Goal: Obtain resource: Obtain resource

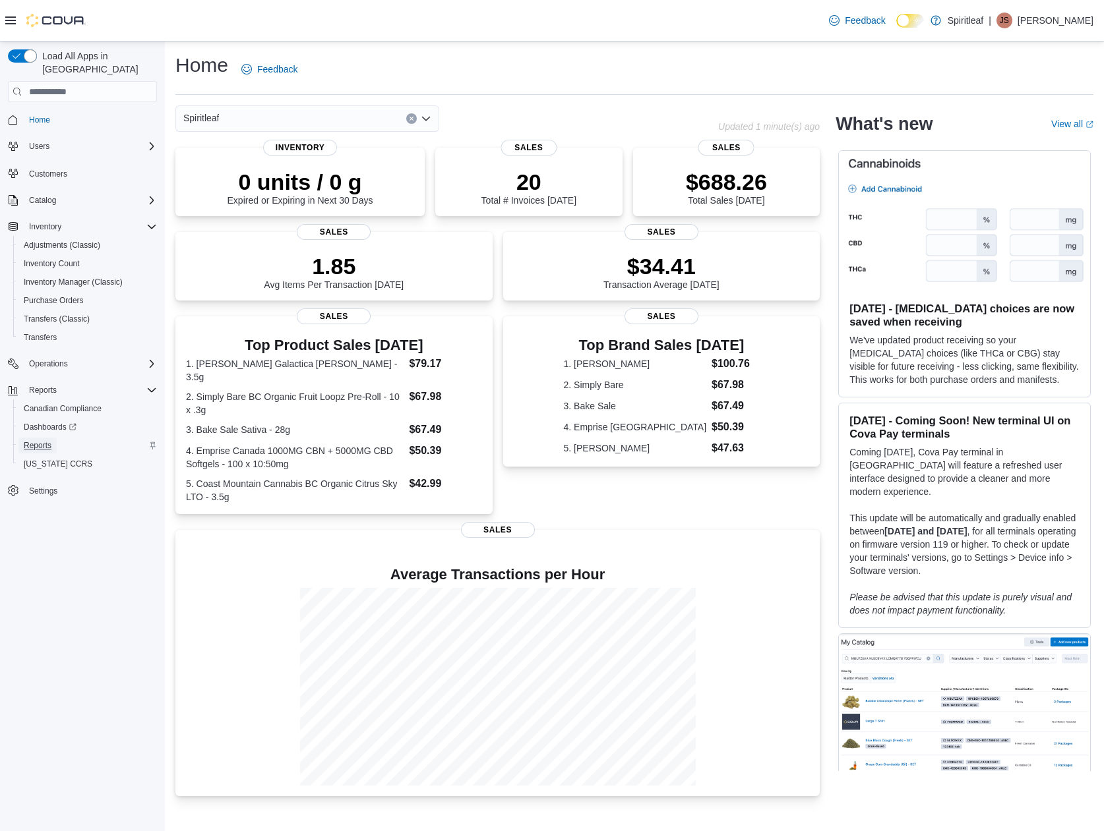
drag, startPoint x: 47, startPoint y: 436, endPoint x: 68, endPoint y: 434, distance: 20.5
click at [47, 440] on span "Reports" at bounding box center [38, 445] width 28 height 11
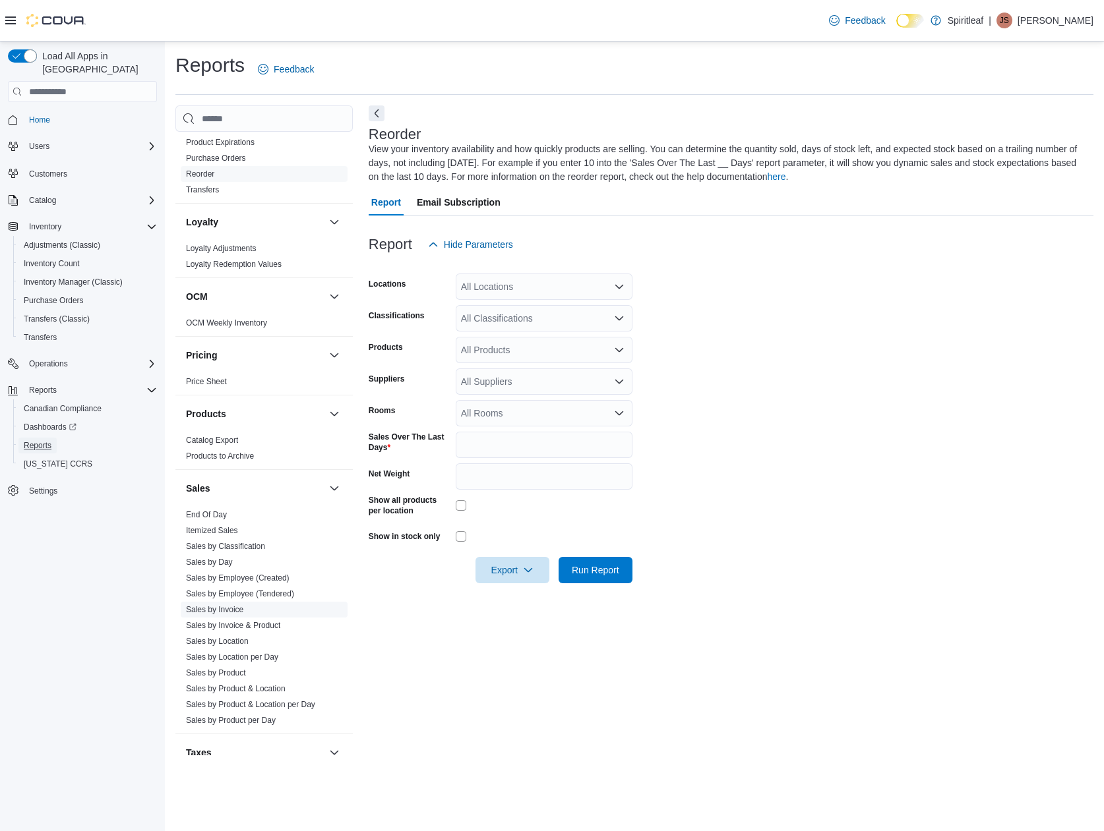
scroll to position [738, 0]
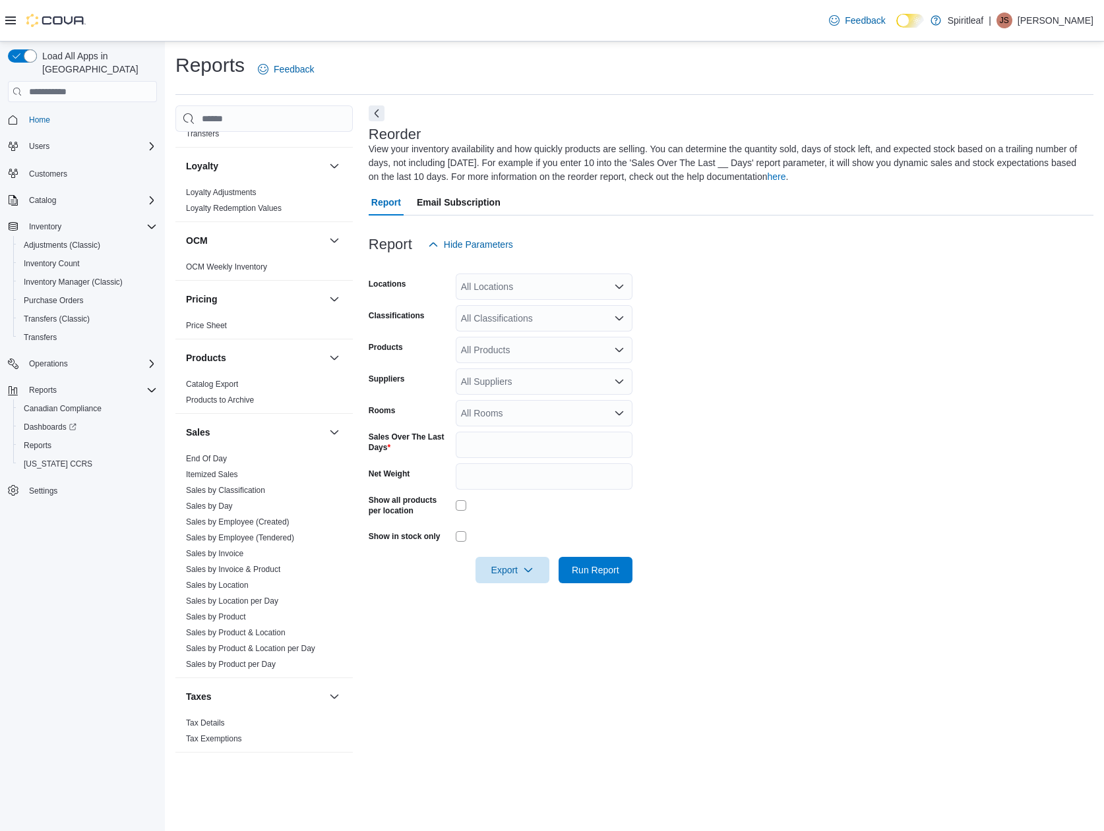
click at [564, 294] on div "All Locations" at bounding box center [544, 287] width 177 height 26
type input "***"
click at [568, 310] on div "106 - Whistler" at bounding box center [543, 309] width 161 height 13
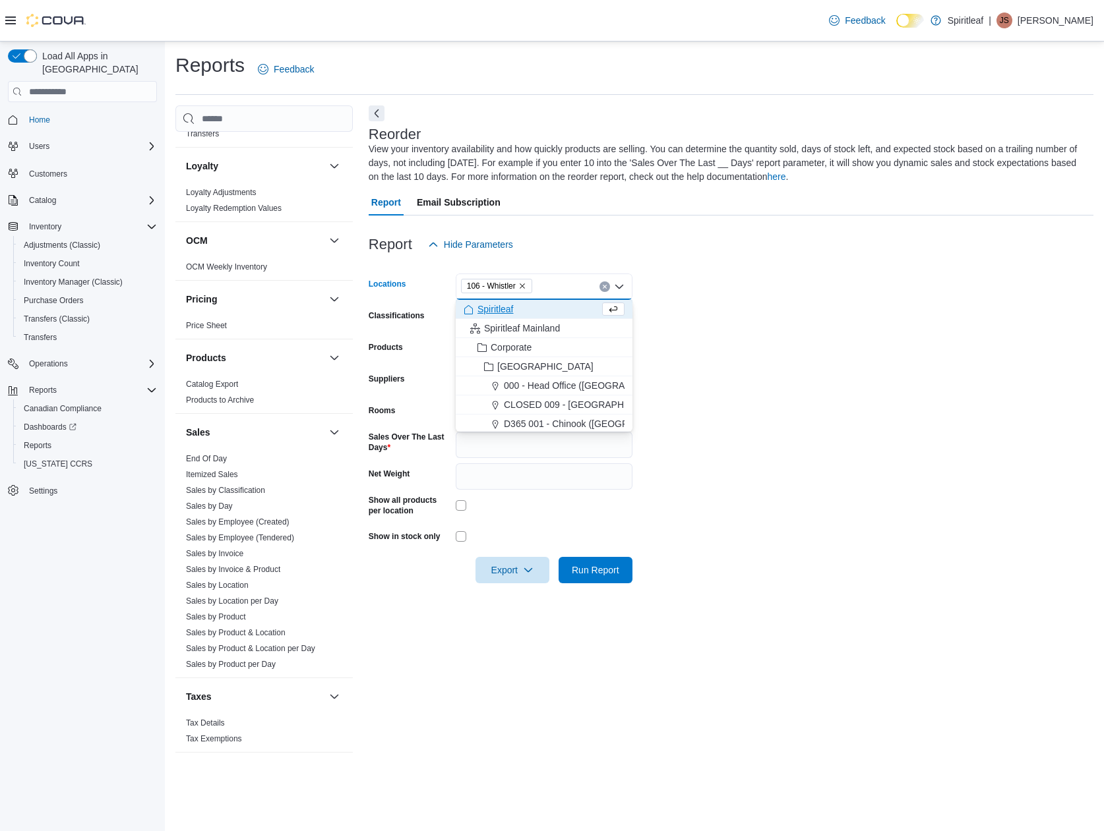
click at [811, 369] on form "Locations 106 - Whistler Combo box. Selected. 106 - Whistler. Press Backspace t…" at bounding box center [731, 421] width 725 height 326
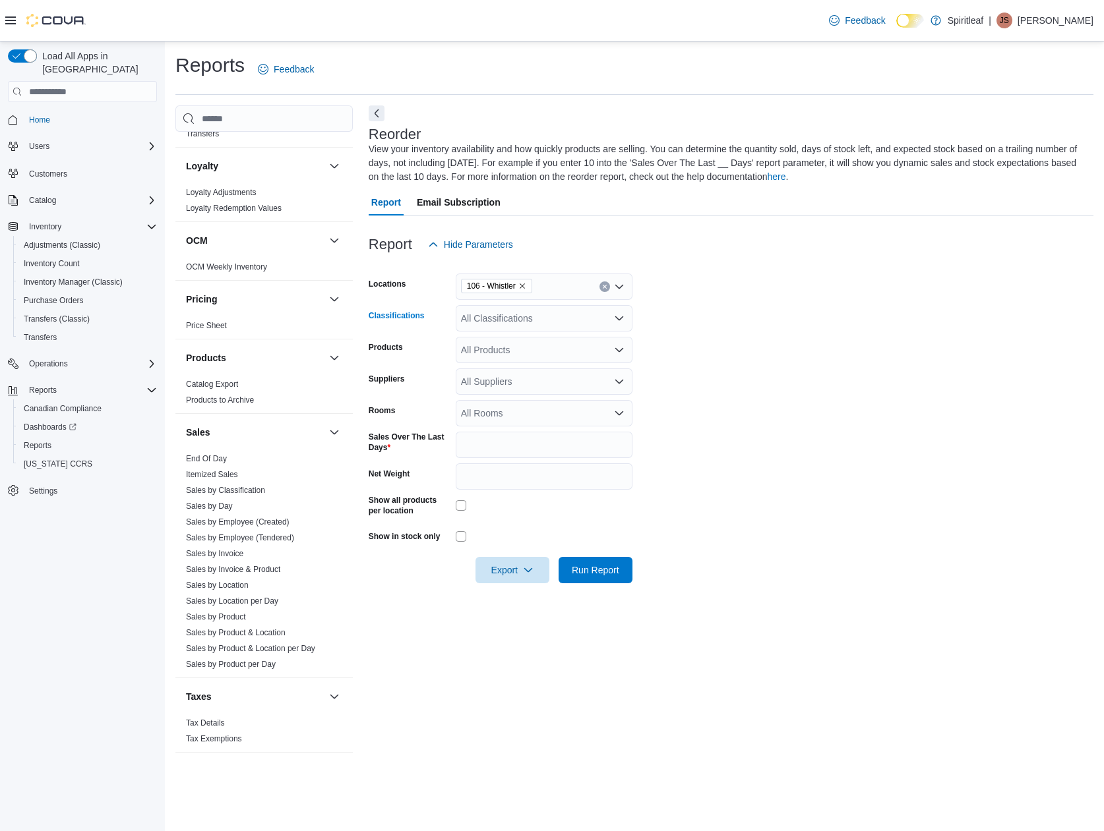
click at [527, 314] on div "All Classifications" at bounding box center [544, 318] width 177 height 26
click at [533, 390] on span "Dried Flower" at bounding box center [510, 391] width 52 height 13
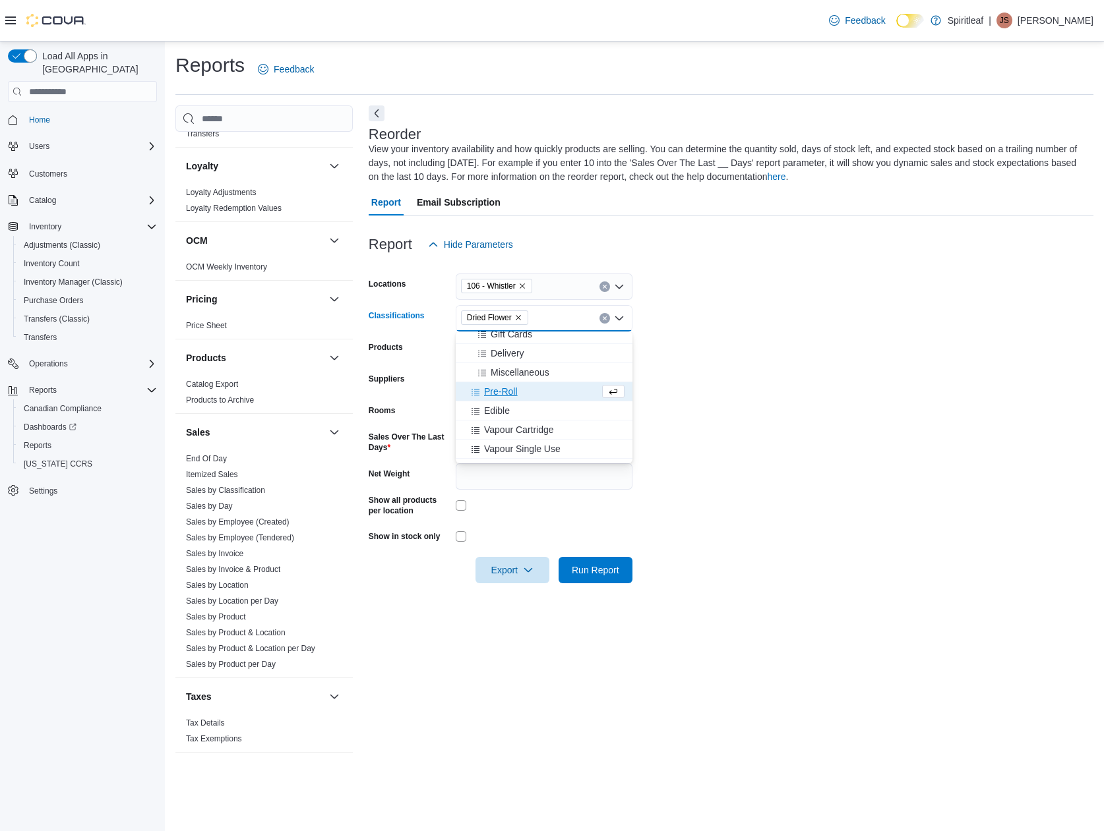
click at [534, 395] on div "Pre-Roll" at bounding box center [531, 391] width 136 height 13
click at [534, 395] on div "Edible" at bounding box center [531, 391] width 136 height 13
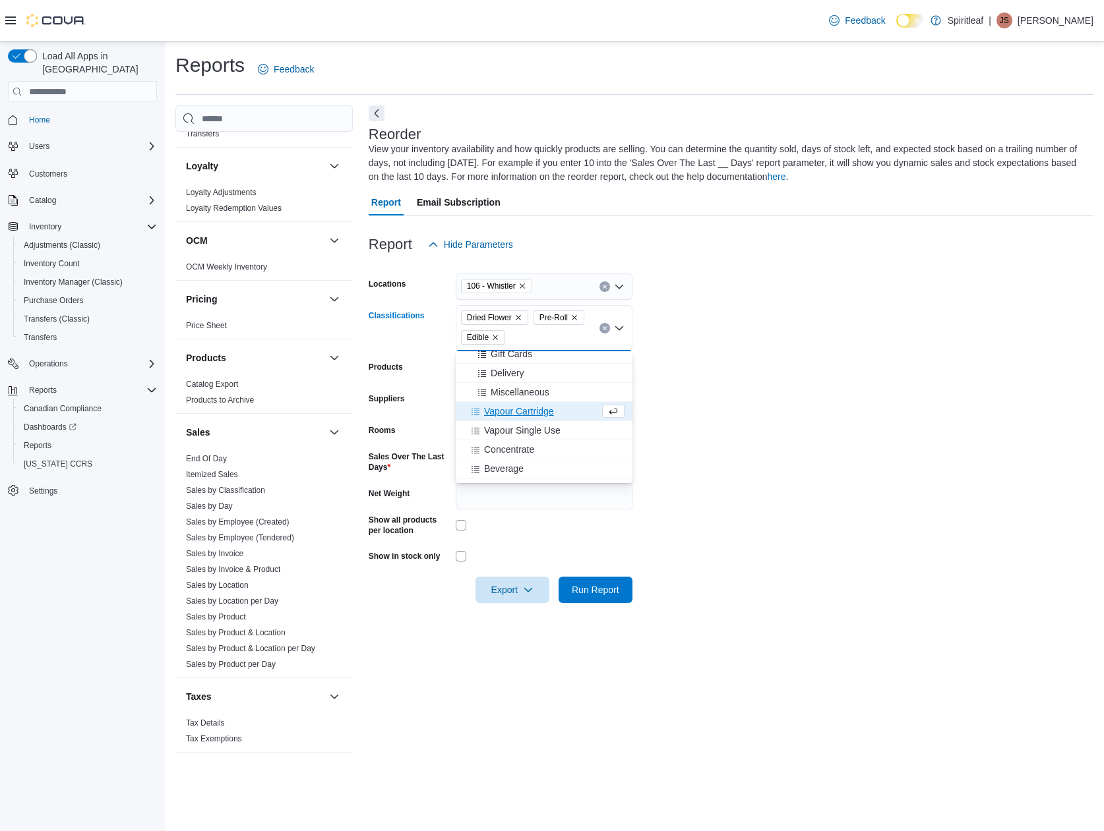
click at [543, 411] on span "Vapour Cartridge" at bounding box center [519, 411] width 70 height 13
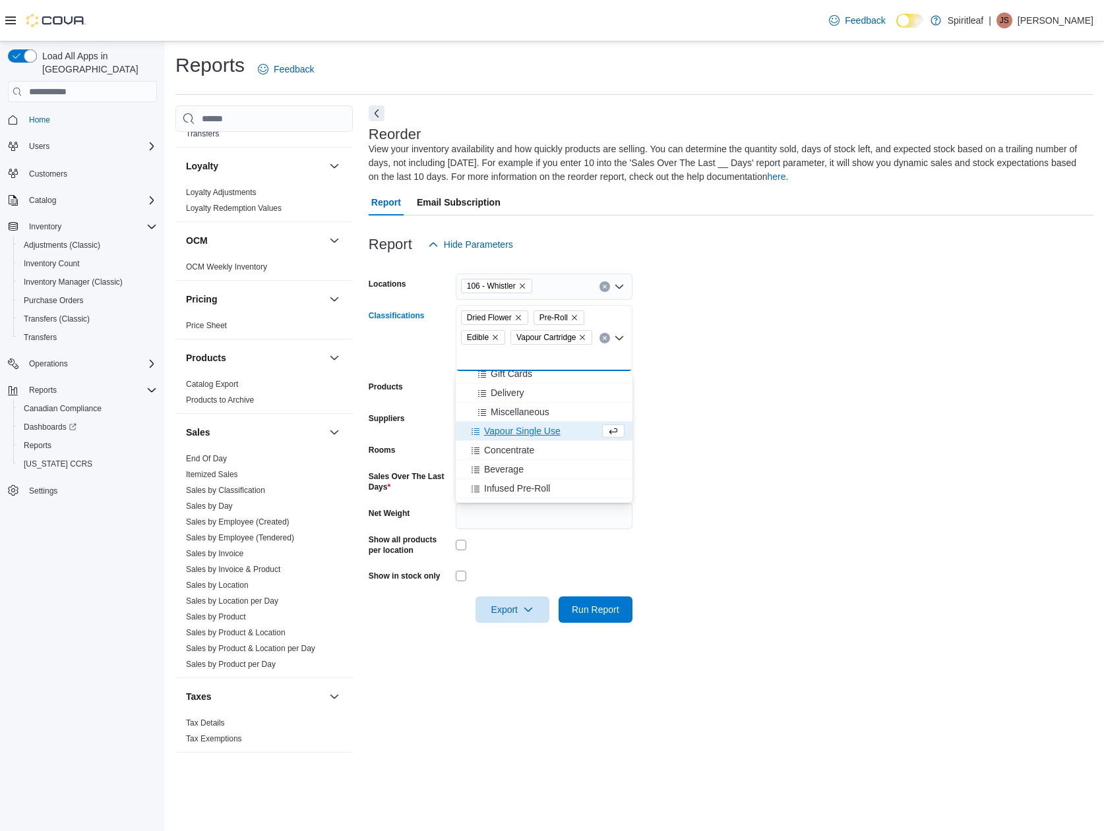
click at [546, 431] on span "Vapour Single Use" at bounding box center [522, 431] width 76 height 13
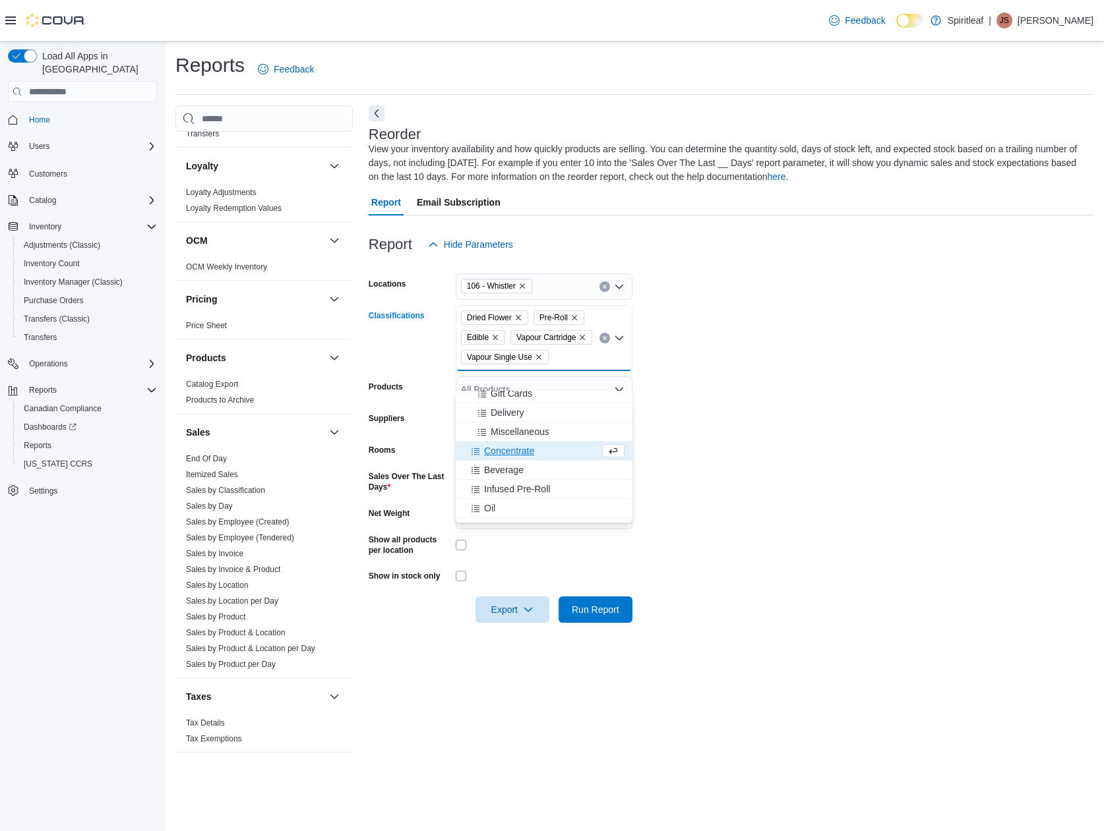
click at [543, 449] on div "Concentrate" at bounding box center [531, 450] width 136 height 13
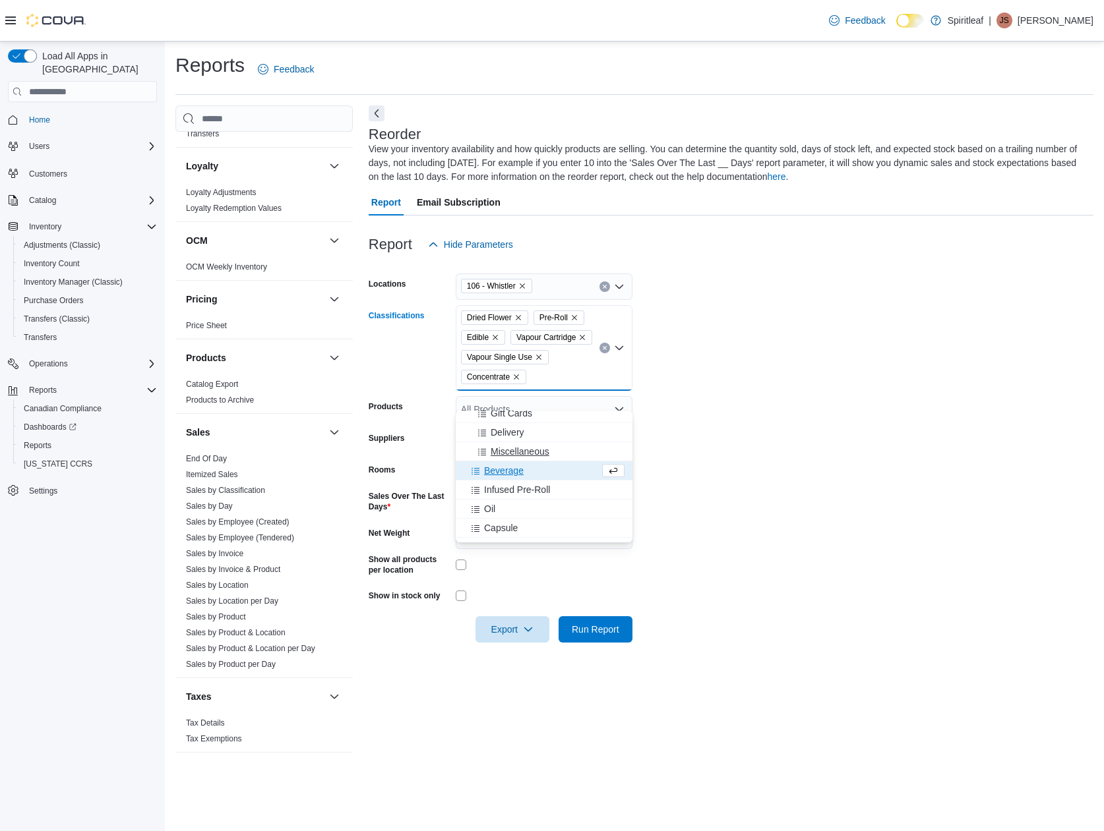
drag, startPoint x: 535, startPoint y: 470, endPoint x: 533, endPoint y: 479, distance: 9.3
click at [535, 471] on div "Beverage" at bounding box center [531, 470] width 136 height 13
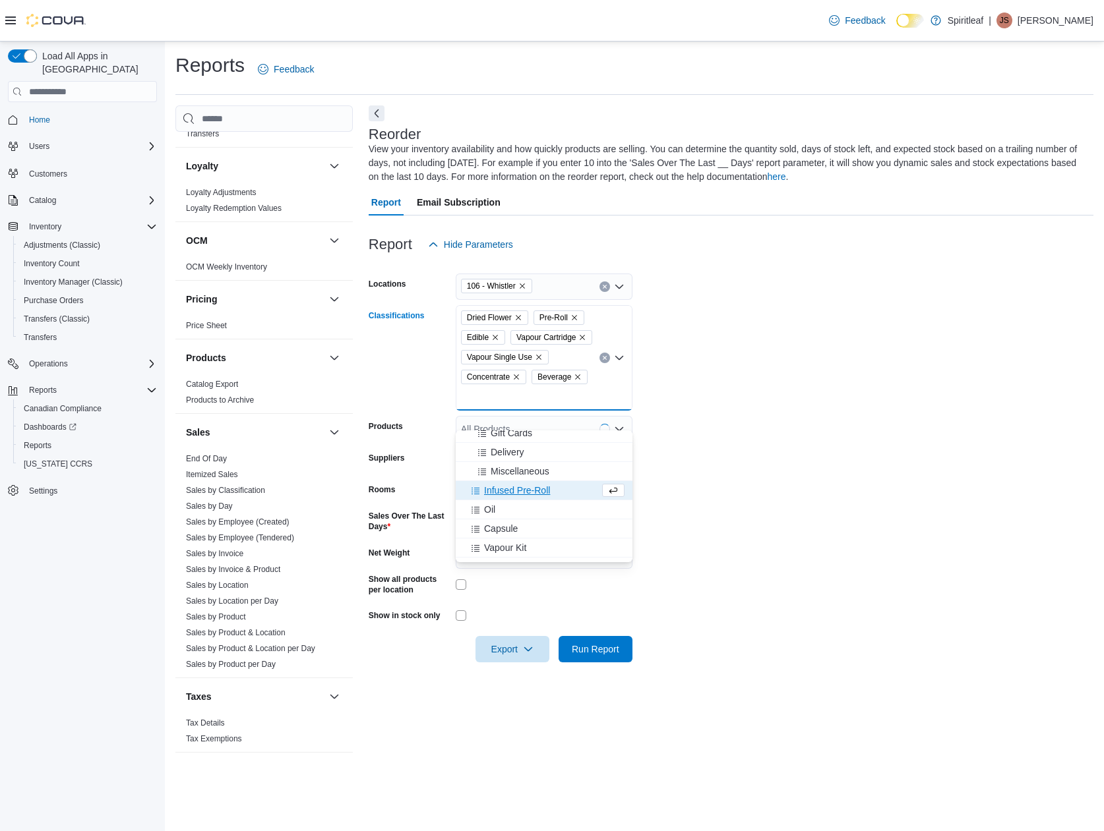
click at [533, 492] on span "Infused Pre-Roll" at bounding box center [517, 490] width 66 height 13
click at [526, 494] on div "Oil" at bounding box center [531, 490] width 136 height 13
drag, startPoint x: 535, startPoint y: 489, endPoint x: 537, endPoint y: 498, distance: 9.3
click at [535, 490] on div "Capsule" at bounding box center [531, 490] width 136 height 13
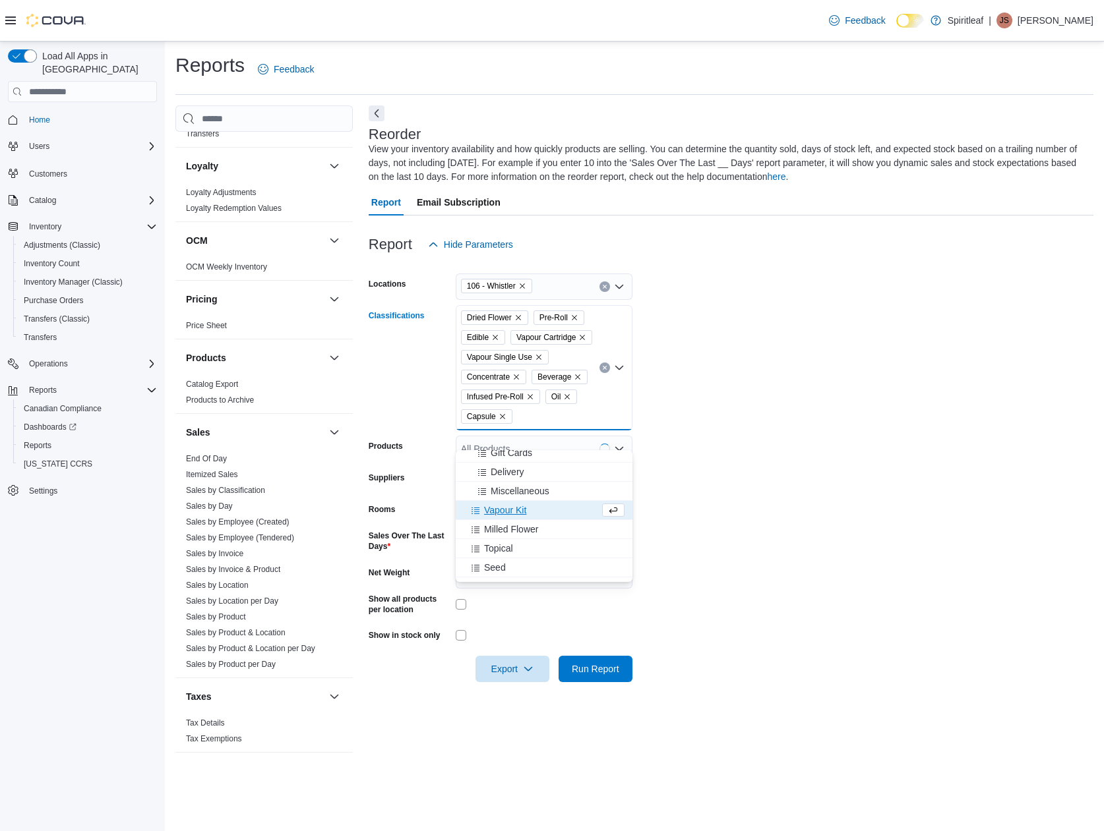
click at [537, 508] on div "Vapour Kit" at bounding box center [531, 510] width 136 height 13
click at [541, 508] on div "Milled Flower" at bounding box center [531, 510] width 136 height 13
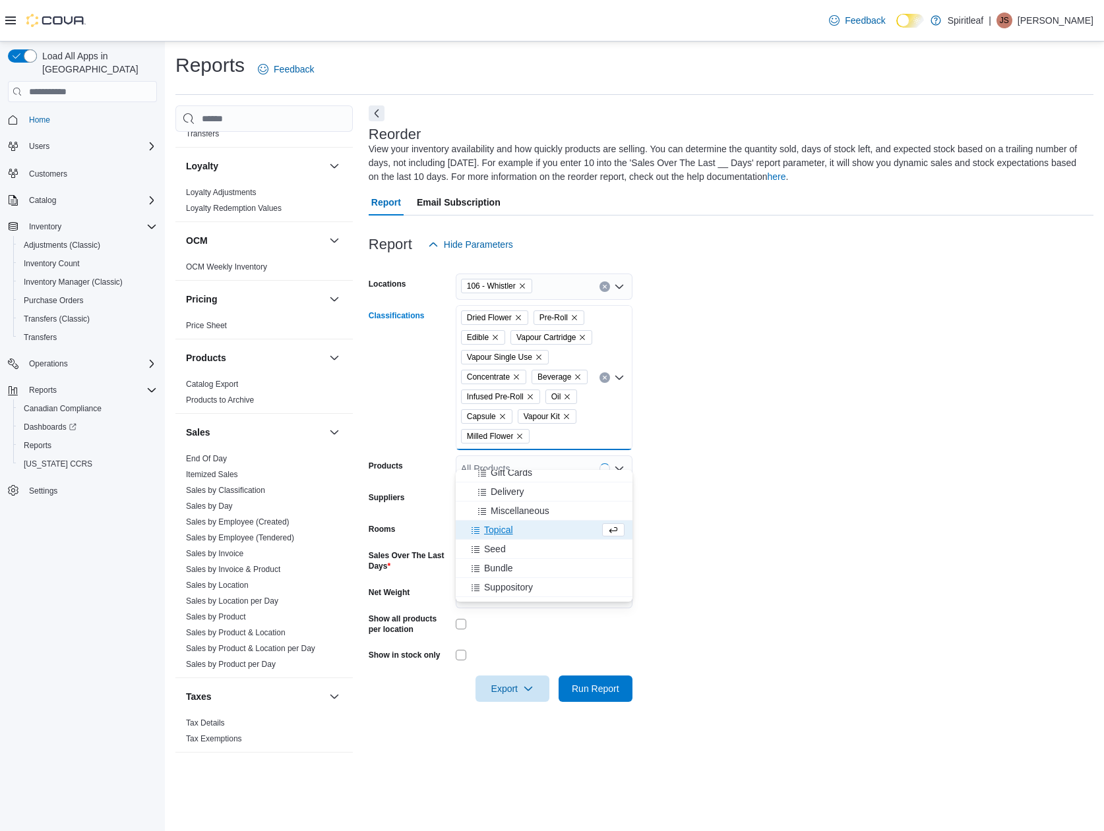
click at [543, 525] on div "Topical" at bounding box center [531, 529] width 136 height 13
click at [539, 574] on span "Infused Flower" at bounding box center [514, 572] width 61 height 13
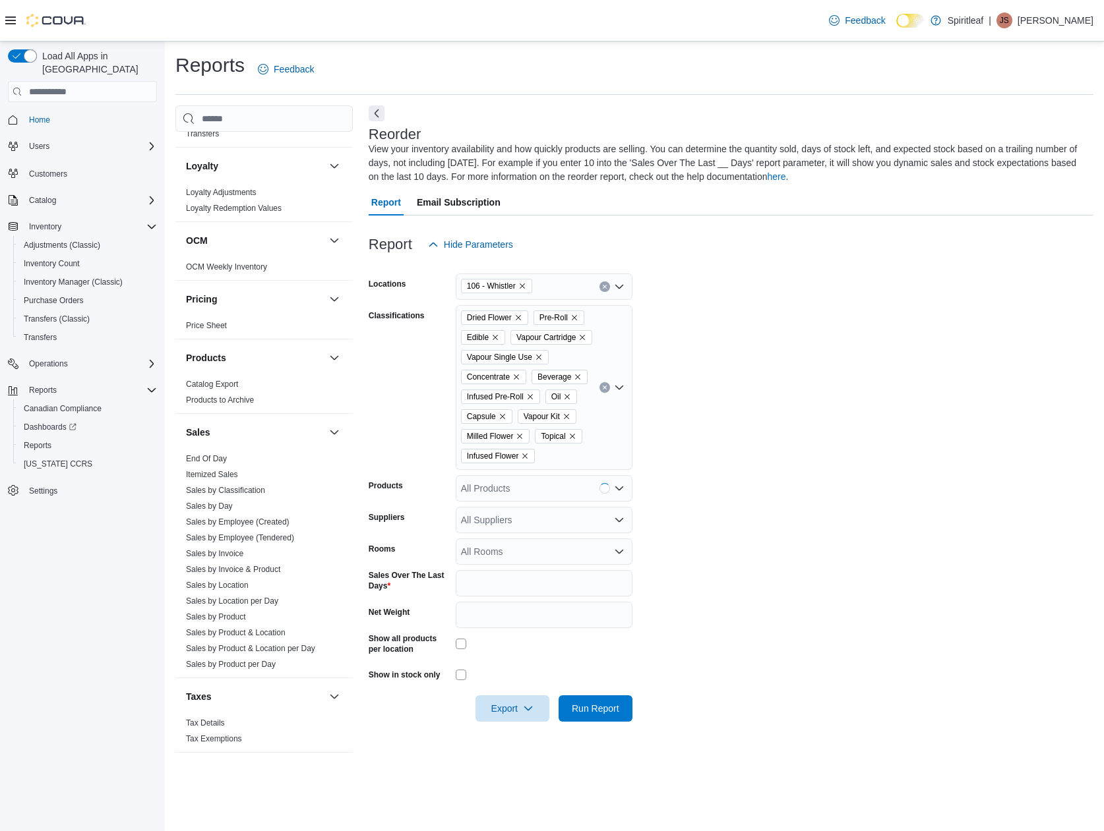
click at [715, 539] on form "Locations 106 - Whistler Classifications Dried Flower Pre-Roll Edible Vapour Ca…" at bounding box center [731, 490] width 725 height 464
drag, startPoint x: 483, startPoint y: 604, endPoint x: 453, endPoint y: 601, distance: 29.8
click at [450, 597] on div "Sales Over The Last Days *" at bounding box center [501, 583] width 264 height 26
type input "*"
click at [504, 721] on span "Export" at bounding box center [512, 708] width 58 height 26
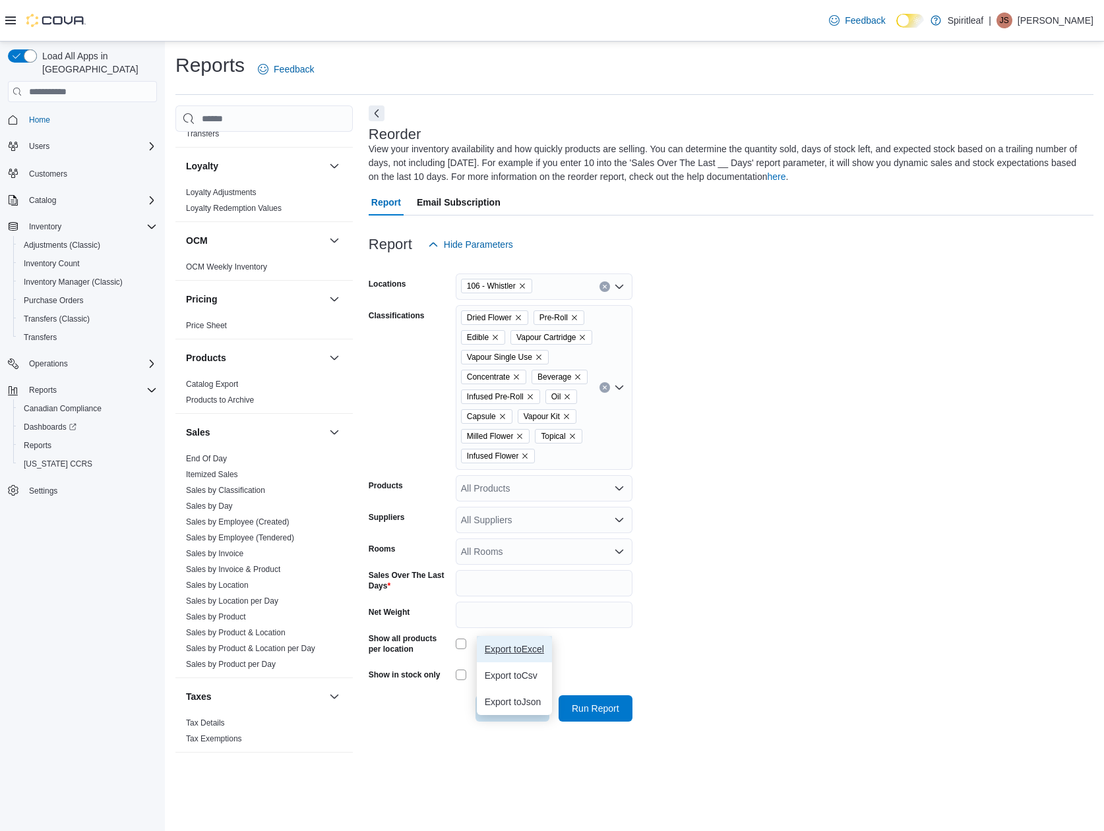
click at [548, 651] on button "Export to Excel" at bounding box center [514, 649] width 75 height 26
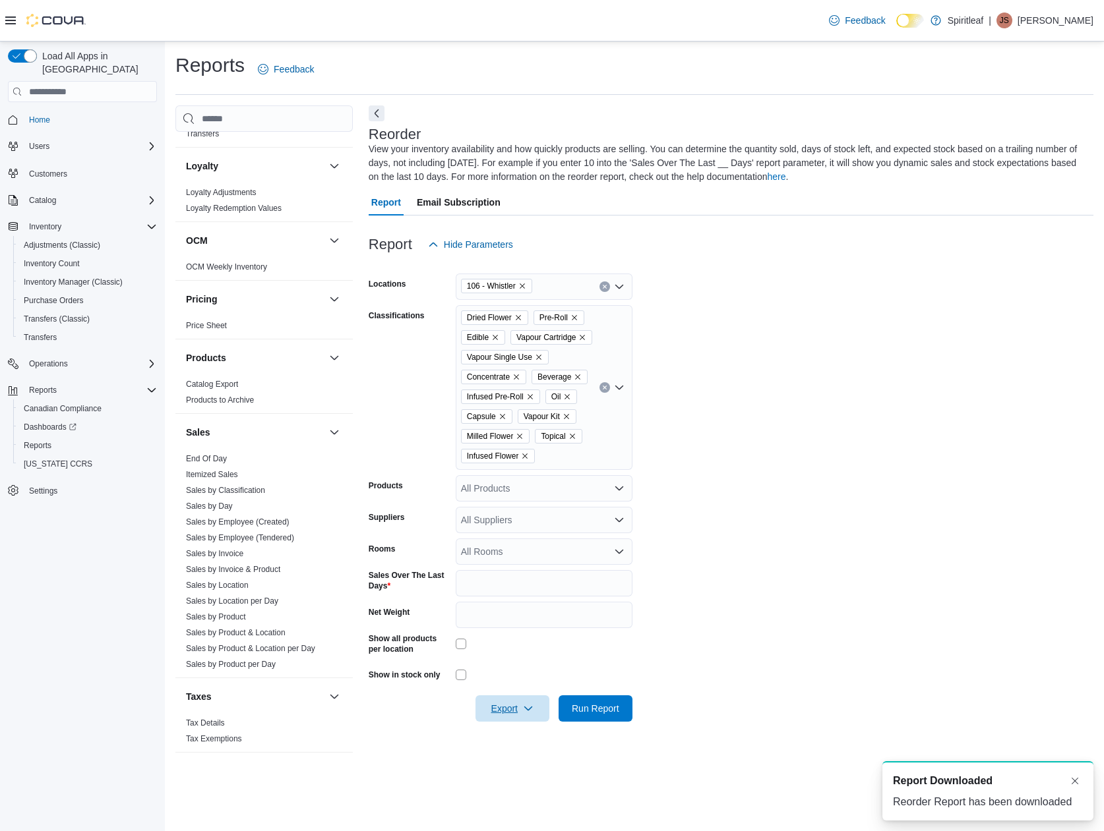
scroll to position [0, 0]
